Goal: Obtain resource: Obtain resource

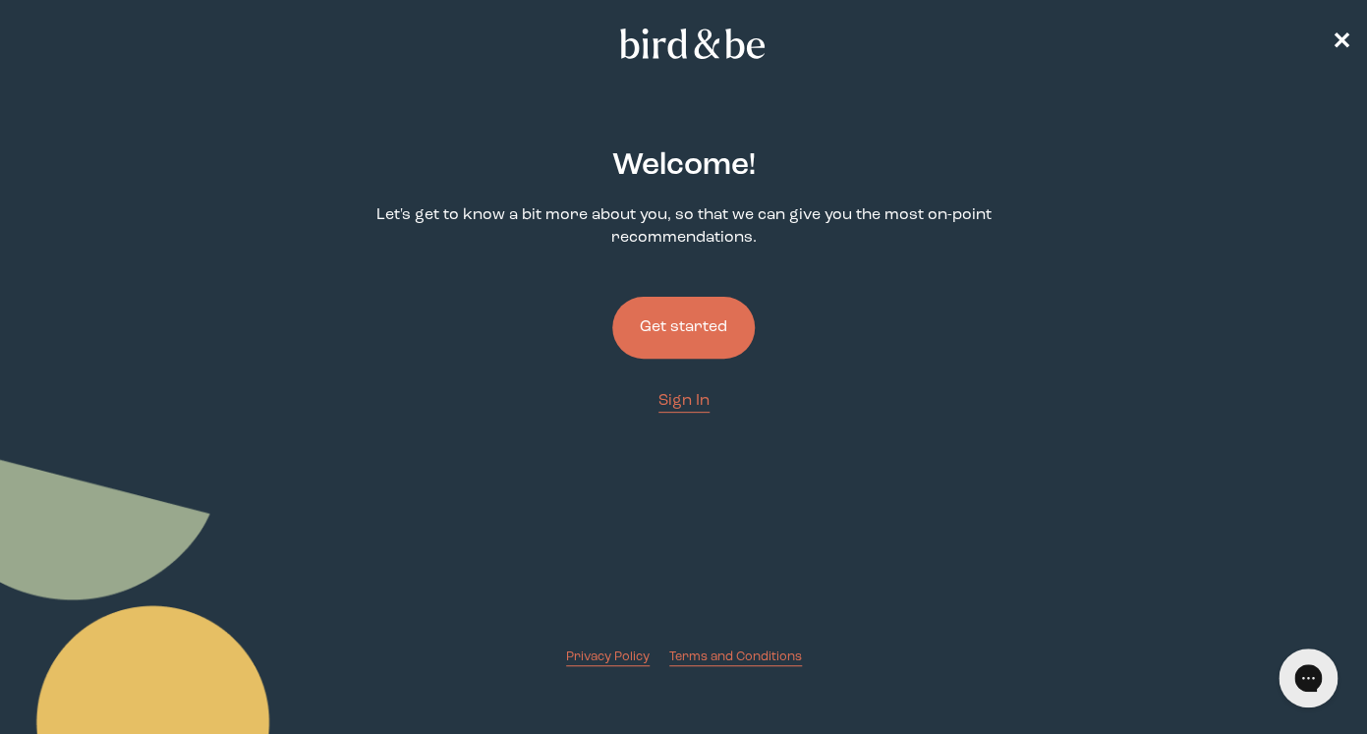
click at [684, 327] on button "Get started" at bounding box center [683, 328] width 143 height 62
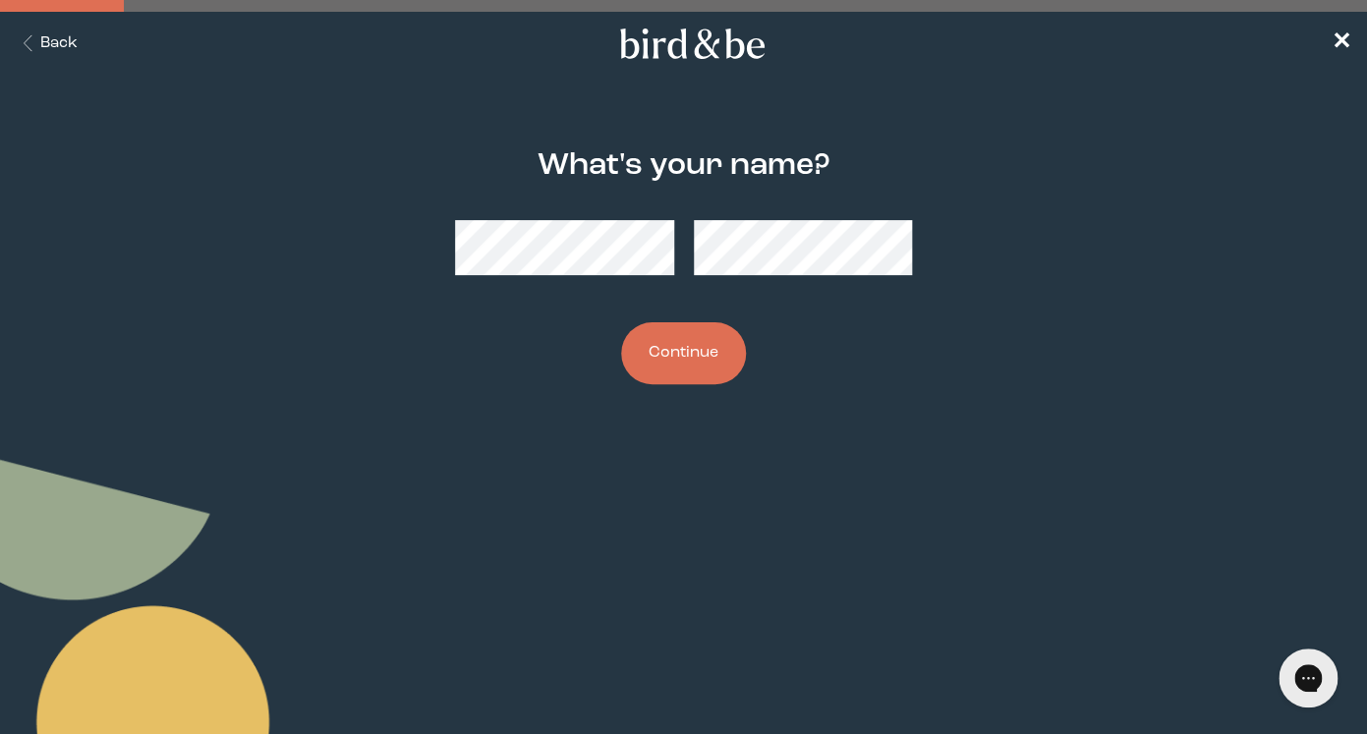
click at [682, 368] on button "Continue" at bounding box center [683, 353] width 125 height 62
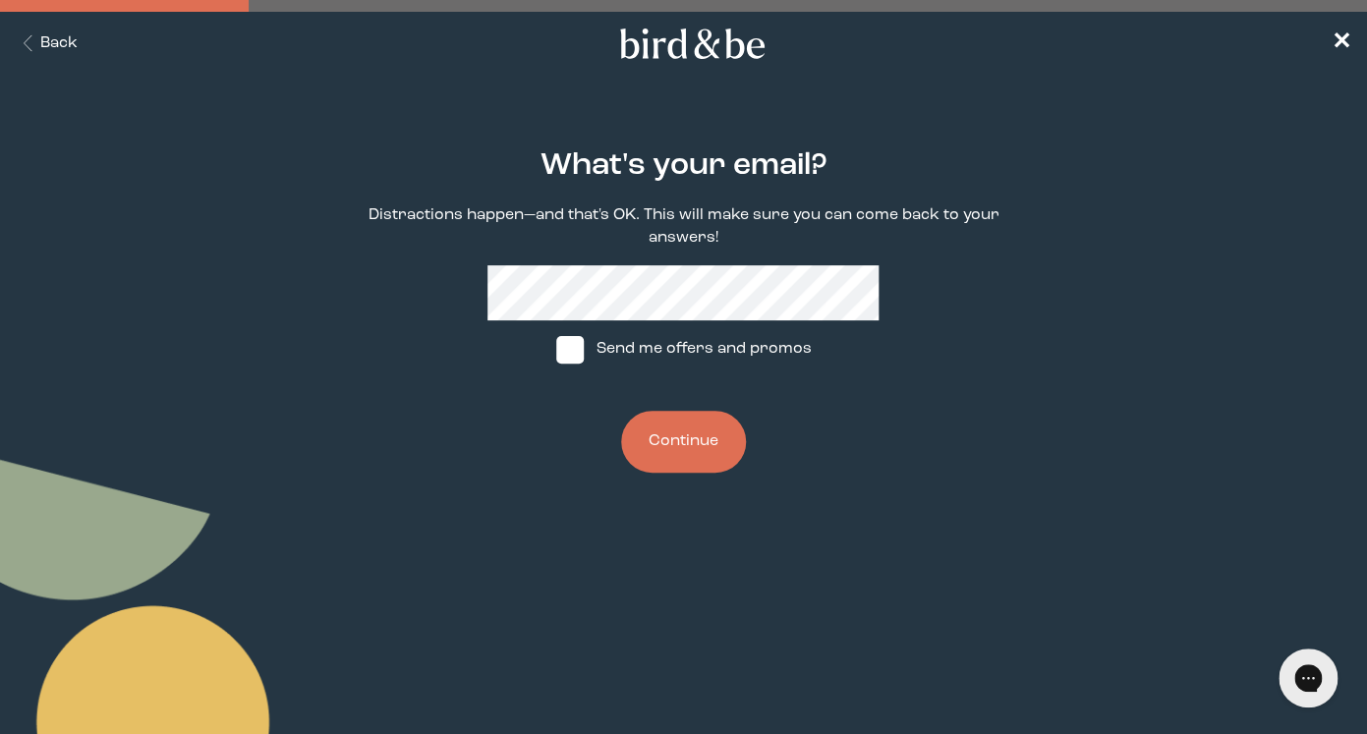
click at [578, 341] on span at bounding box center [570, 350] width 28 height 28
click at [556, 349] on input "Send me offers and promos" at bounding box center [555, 349] width 1 height 1
checkbox input "true"
click at [690, 447] on button "Continue" at bounding box center [683, 442] width 125 height 62
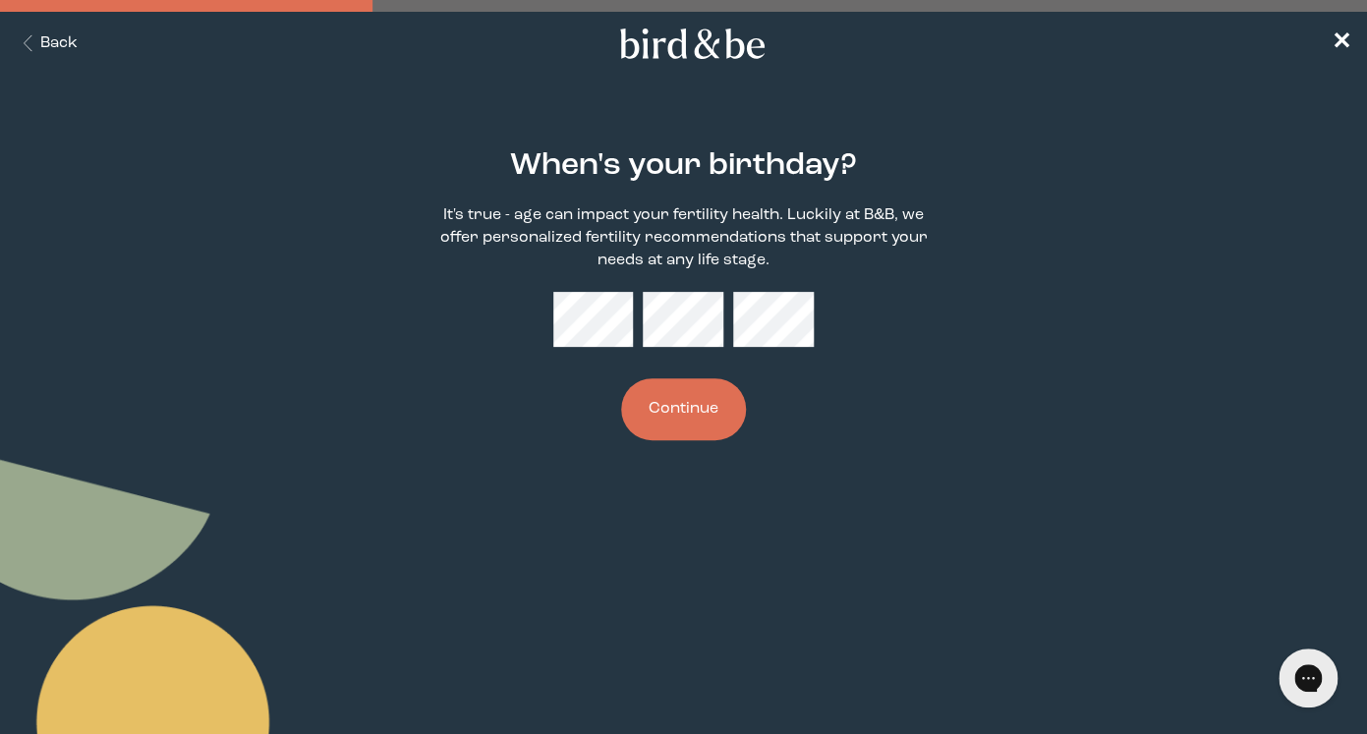
click at [716, 422] on button "Continue" at bounding box center [683, 409] width 125 height 62
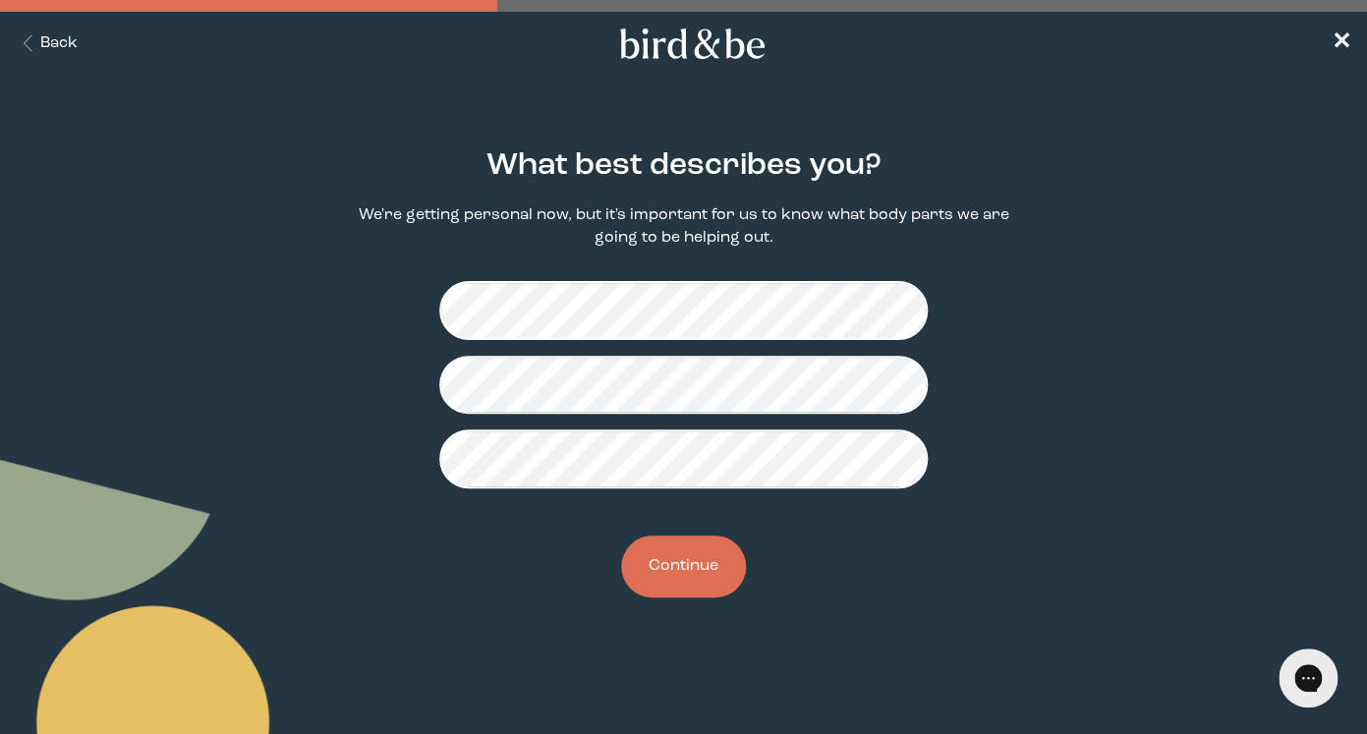
click at [681, 575] on button "Continue" at bounding box center [683, 567] width 125 height 62
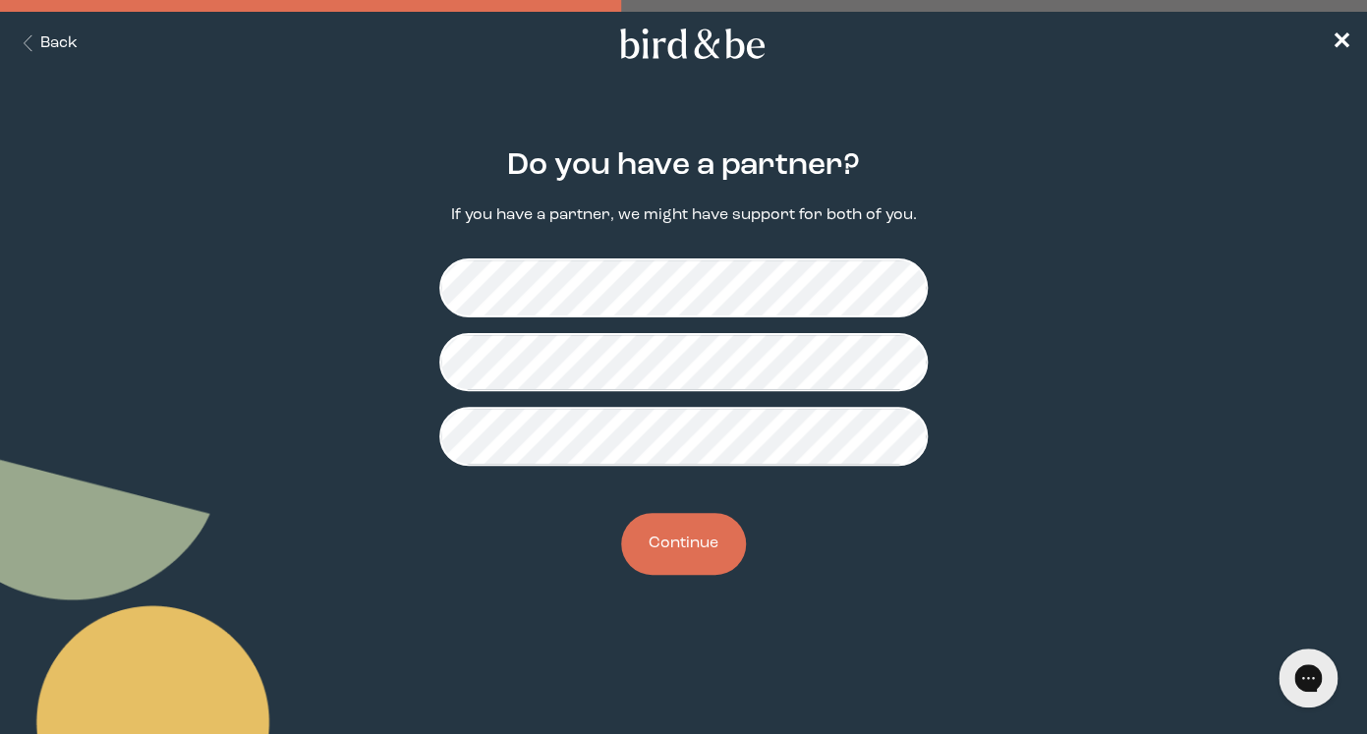
click at [665, 554] on button "Continue" at bounding box center [683, 544] width 125 height 62
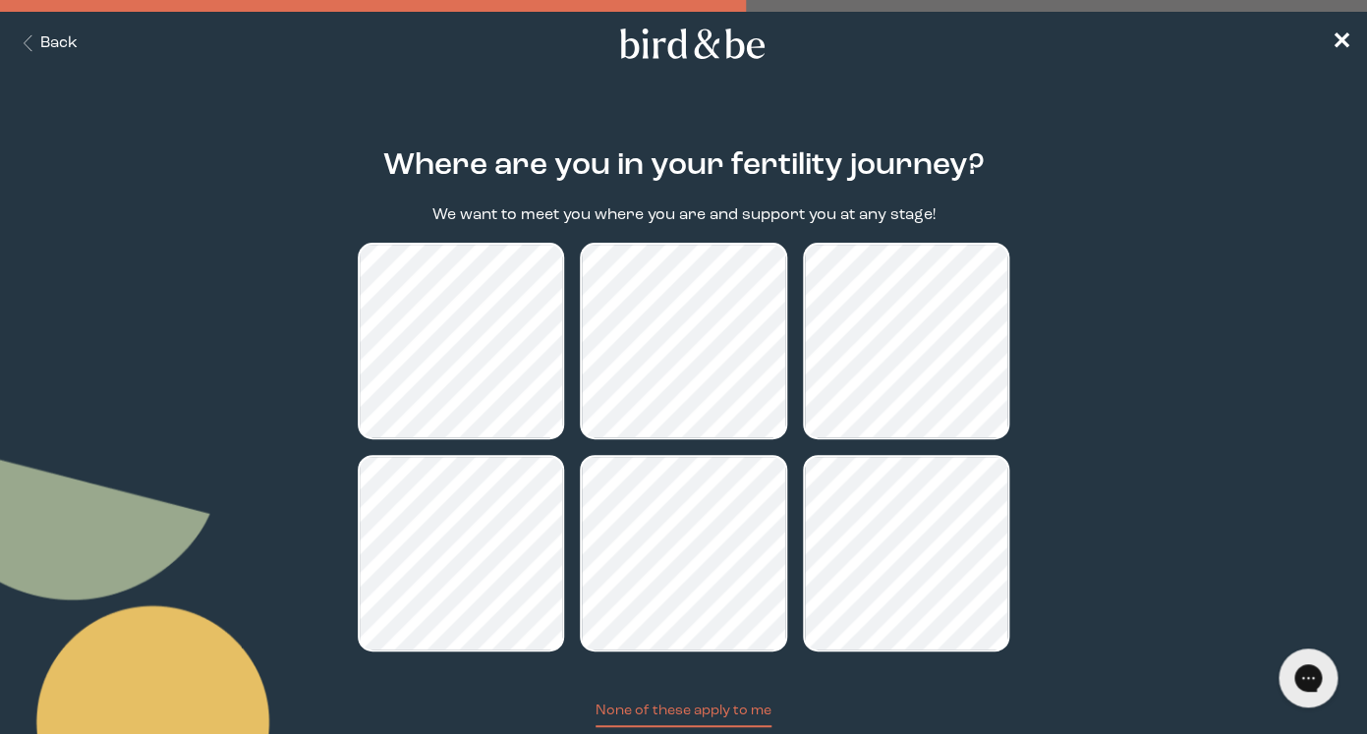
scroll to position [137, 0]
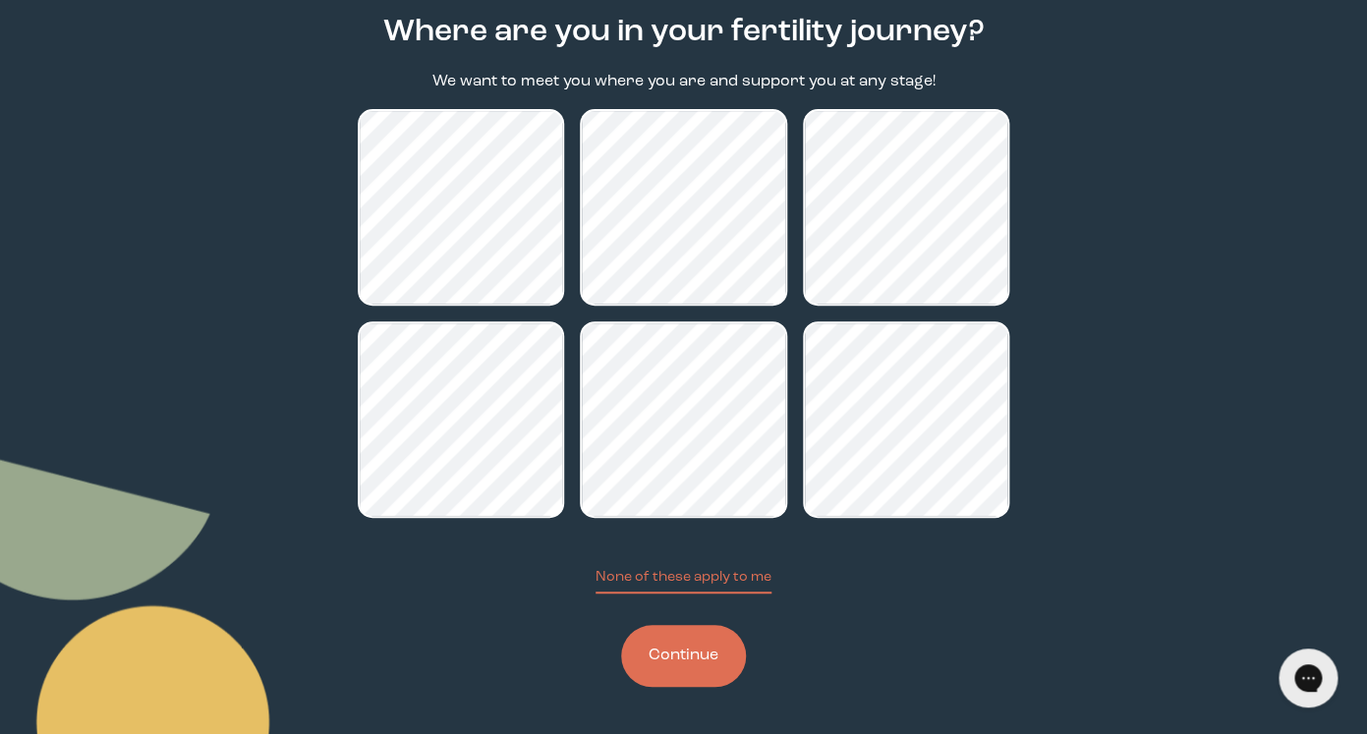
click at [682, 648] on button "Continue" at bounding box center [683, 656] width 125 height 62
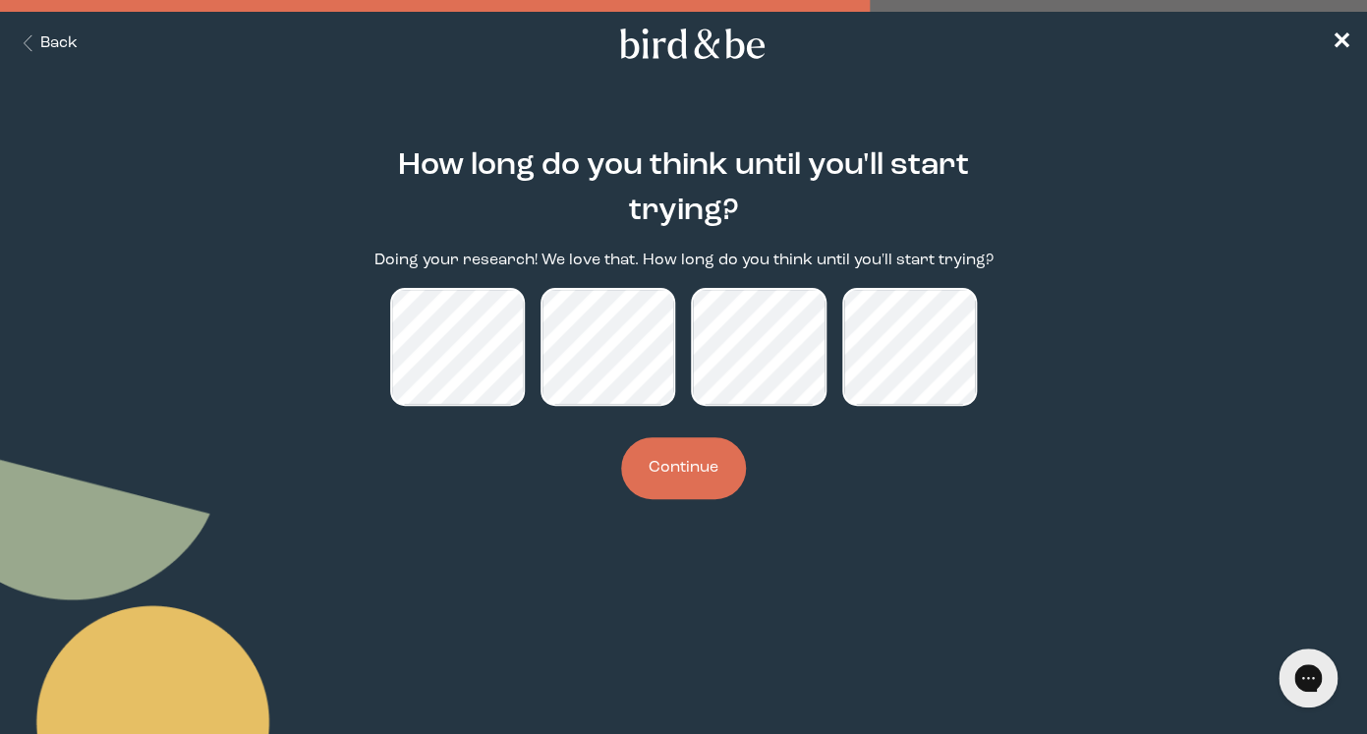
click at [686, 476] on button "Continue" at bounding box center [683, 468] width 125 height 62
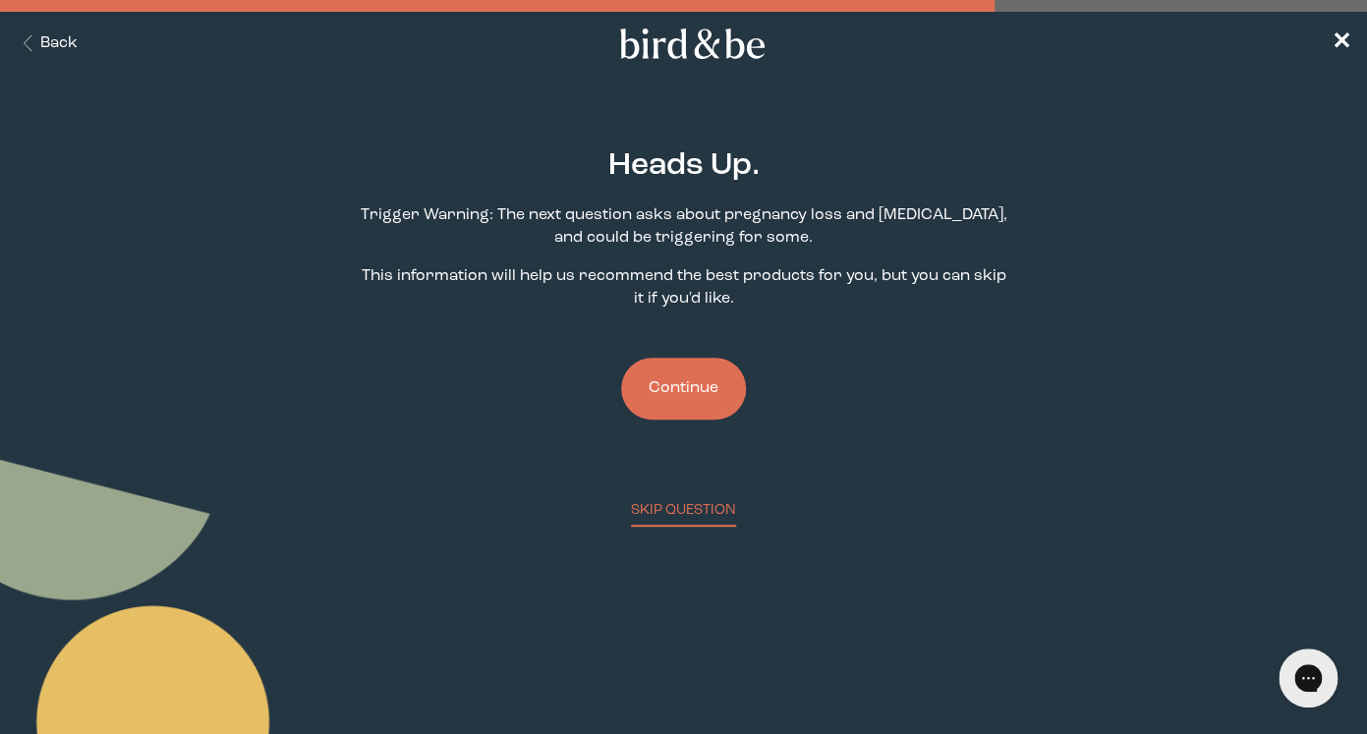
click at [682, 405] on button "Continue" at bounding box center [683, 389] width 125 height 62
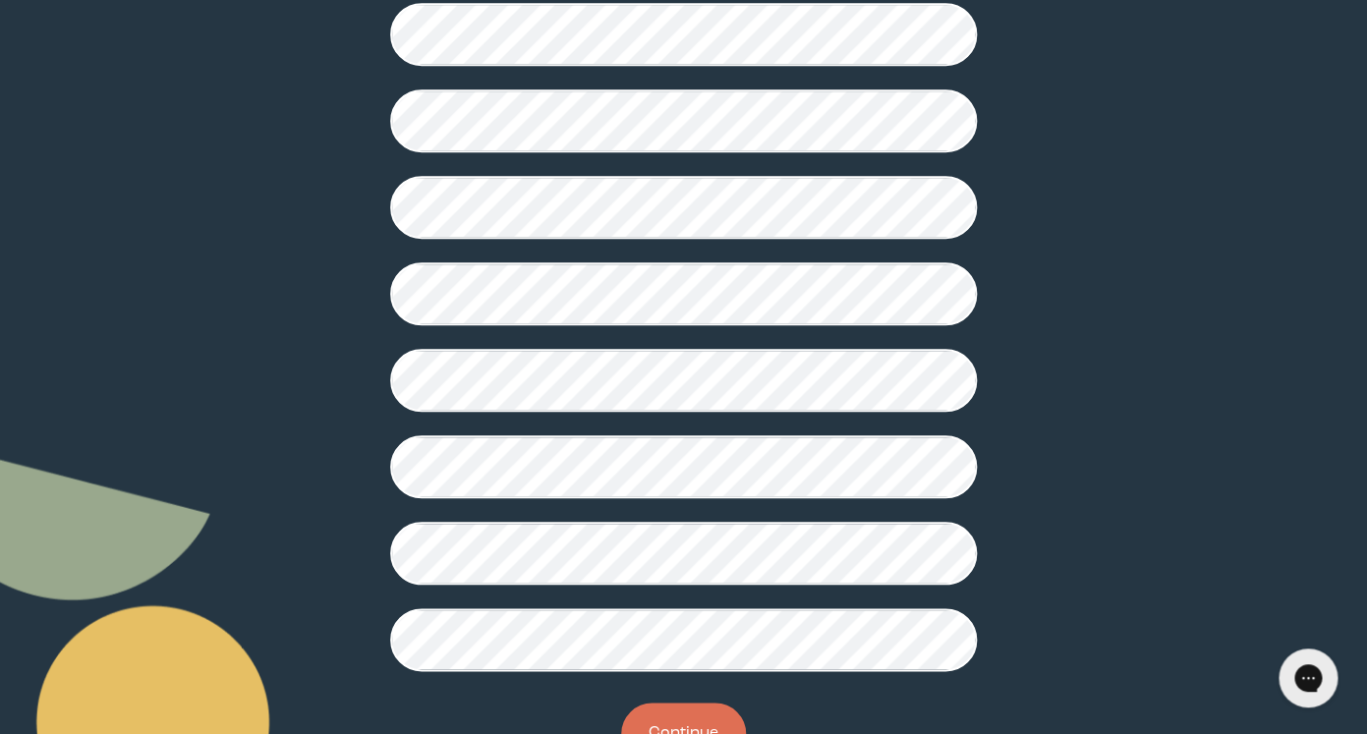
scroll to position [498, 0]
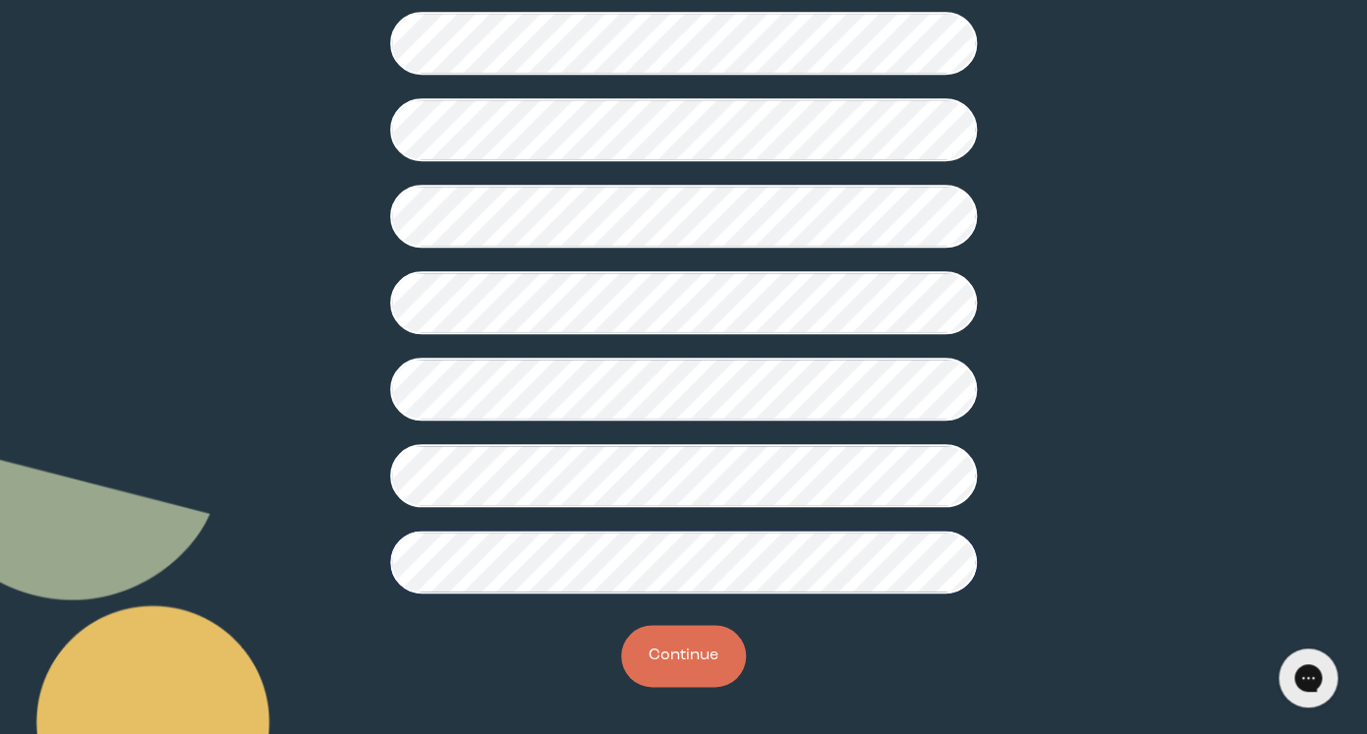
click at [653, 679] on button "Continue" at bounding box center [683, 656] width 125 height 62
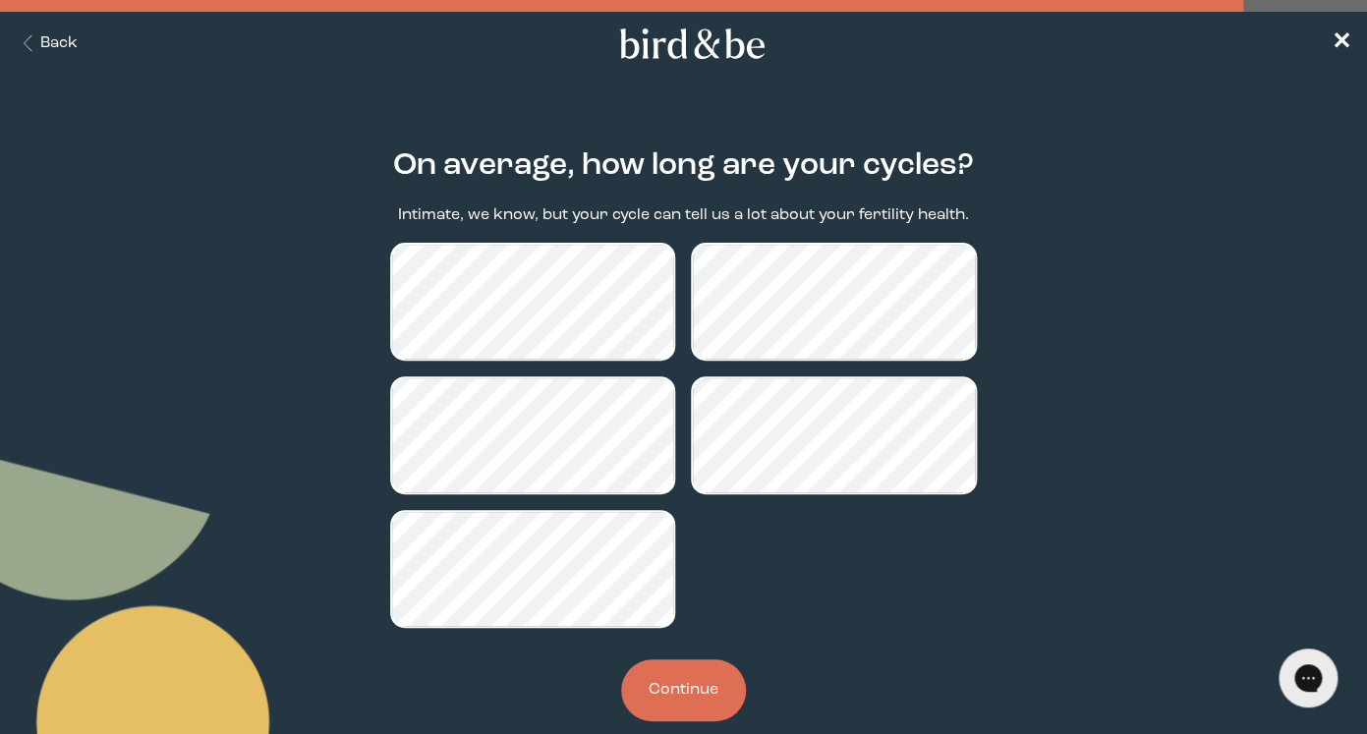
click at [684, 693] on button "Continue" at bounding box center [683, 691] width 125 height 62
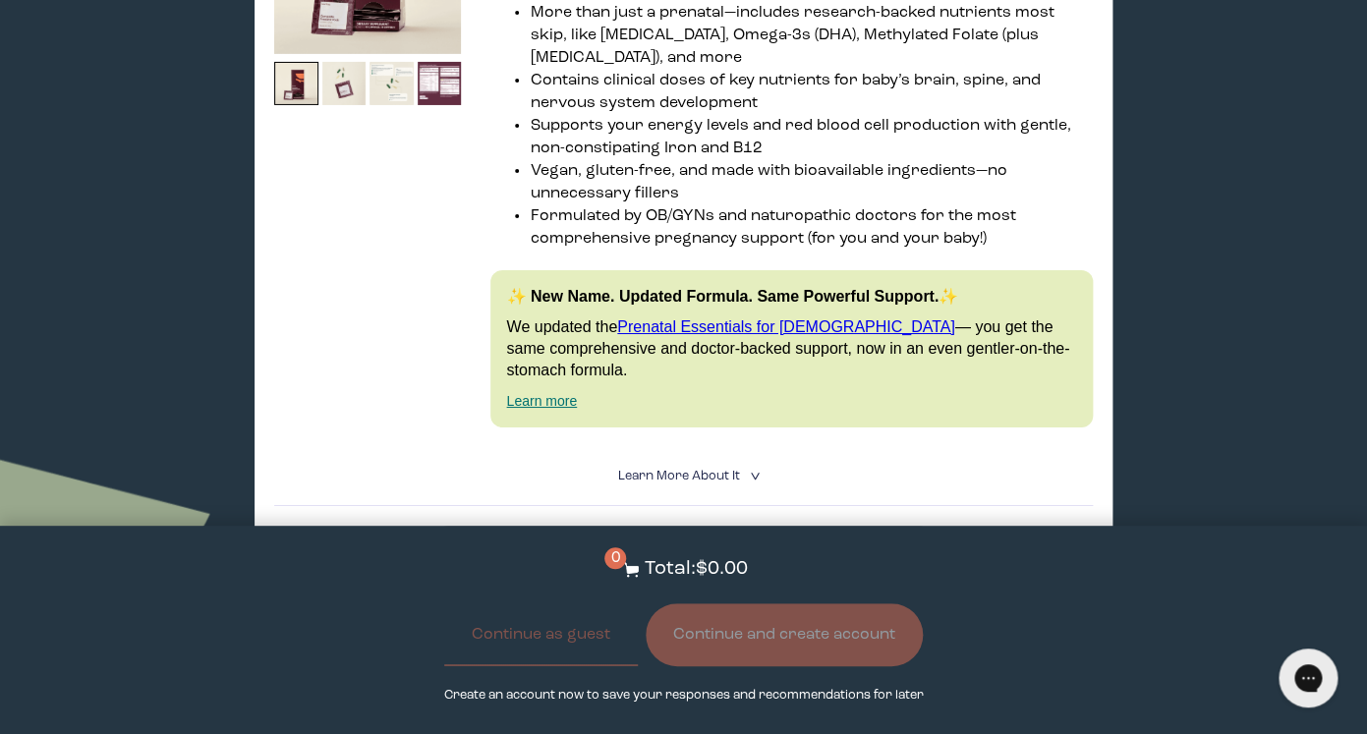
scroll to position [5212, 0]
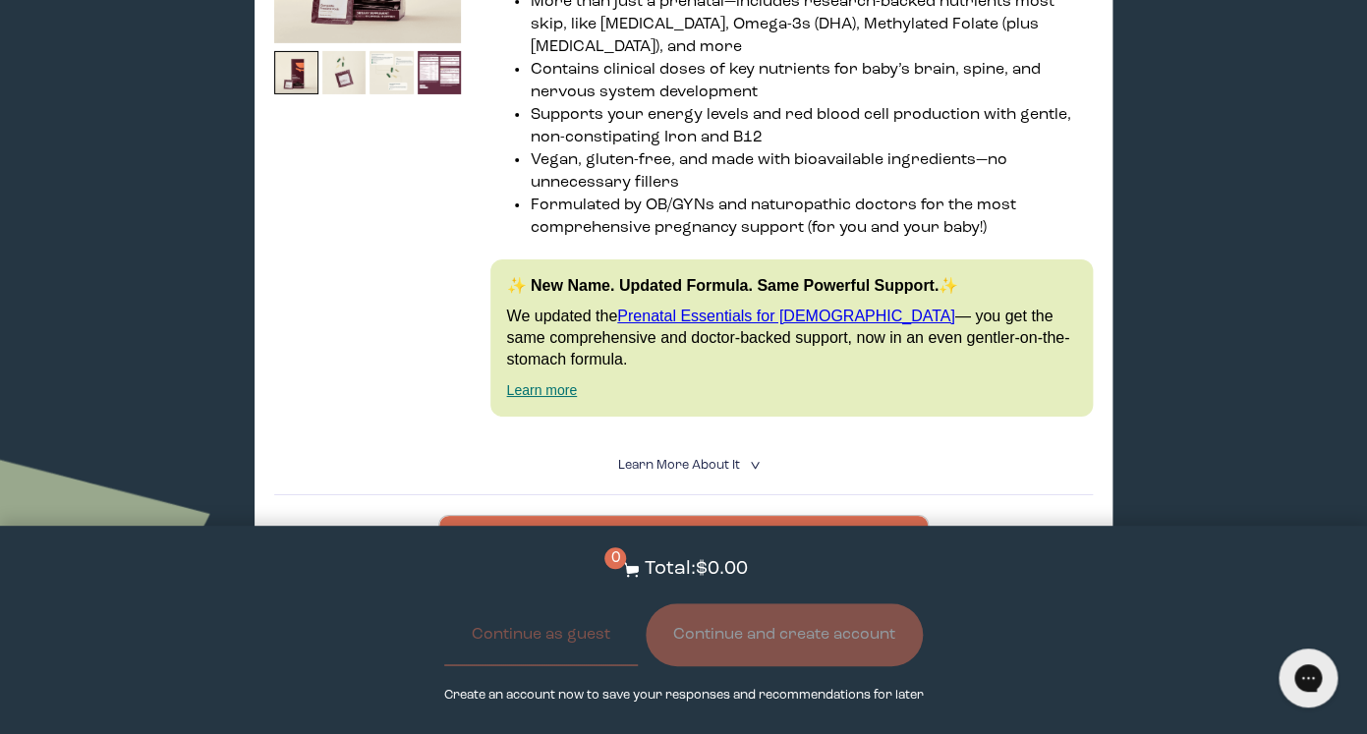
click at [715, 436] on details "Learn More About it < What makes it special 30 daily packs to simplify your rou…" at bounding box center [683, 465] width 818 height 59
click at [711, 459] on span "Learn More About it" at bounding box center [678, 465] width 122 height 13
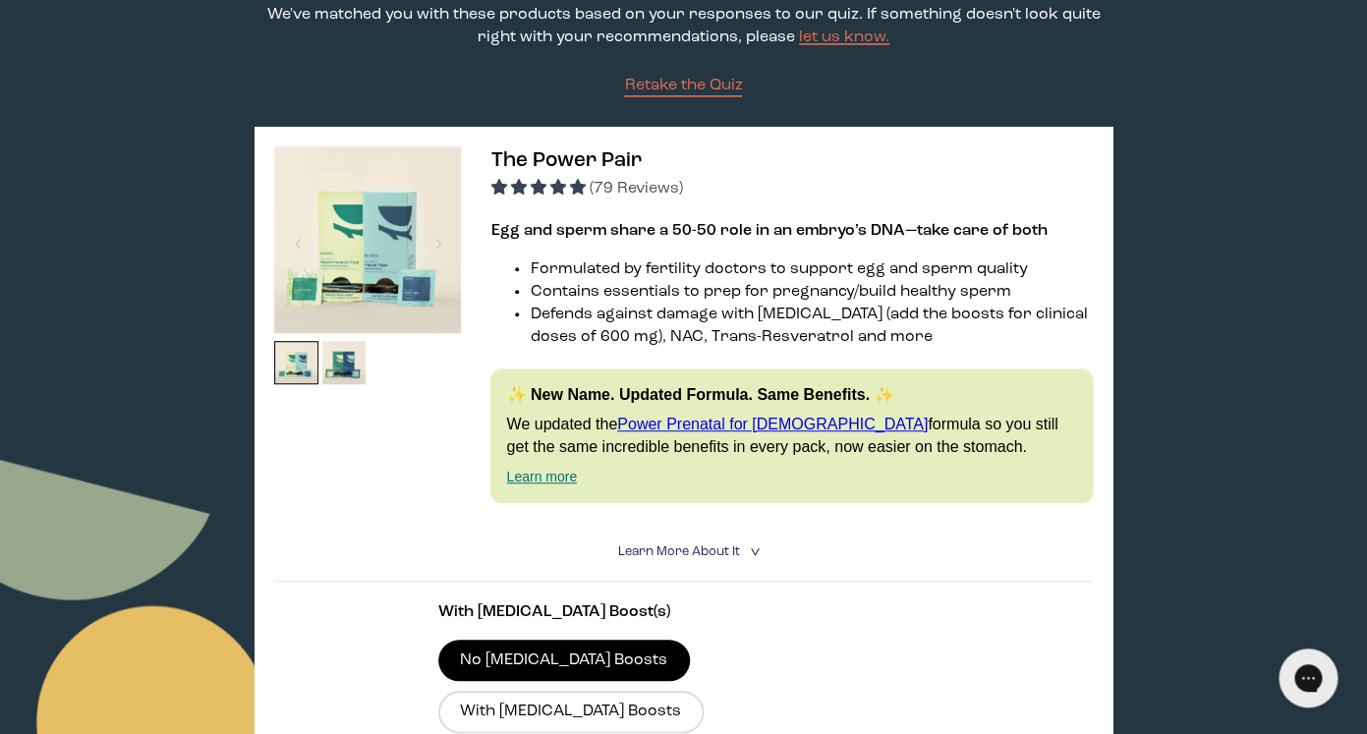
scroll to position [0, 0]
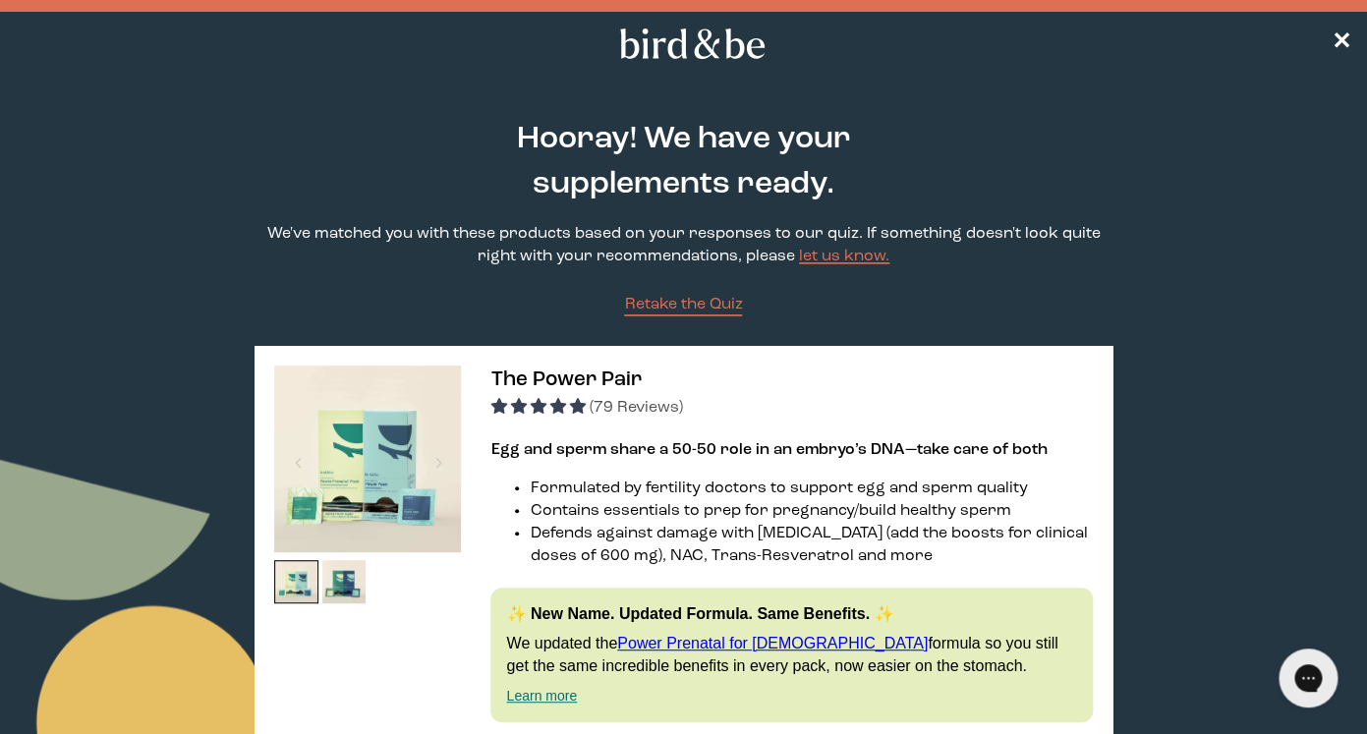
click at [1350, 24] on nav "✕" at bounding box center [683, 43] width 1367 height 63
click at [1349, 34] on nav "✕" at bounding box center [683, 43] width 1367 height 63
click at [1347, 41] on span "✕" at bounding box center [1342, 44] width 20 height 24
click at [1338, 38] on span "✕" at bounding box center [1342, 44] width 20 height 24
